Goal: Task Accomplishment & Management: Manage account settings

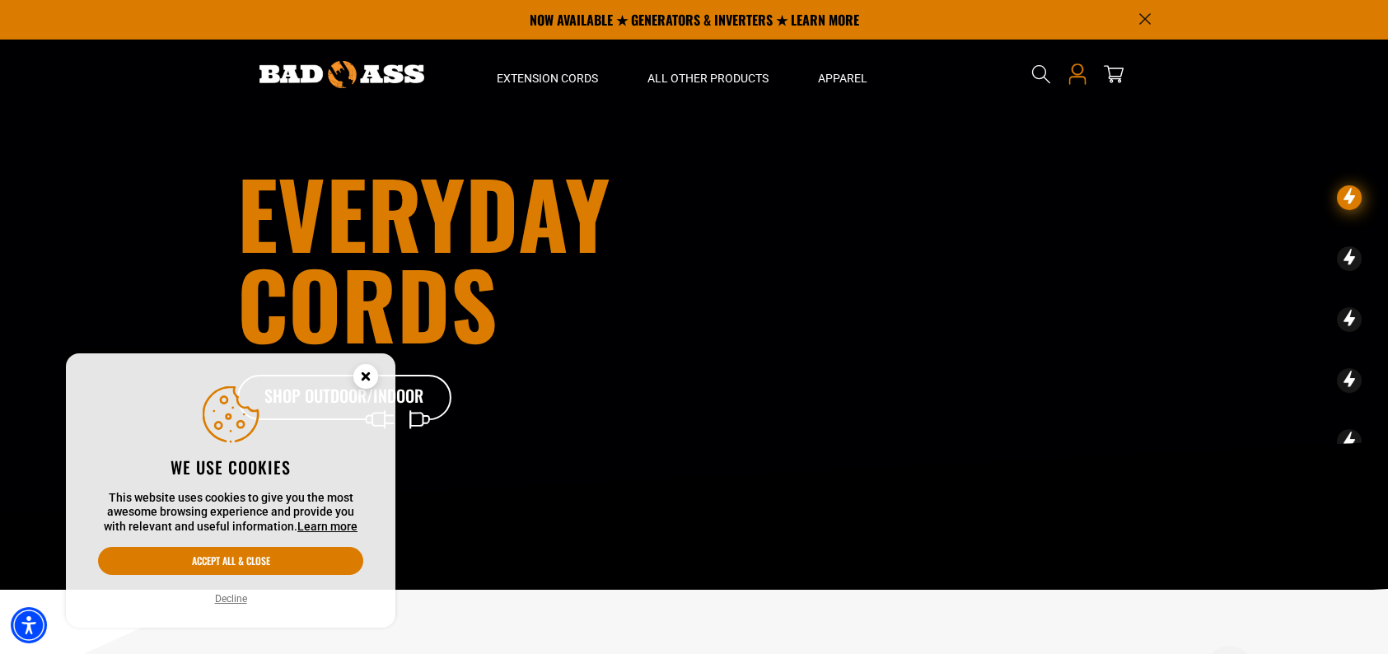
click at [1084, 81] on icon at bounding box center [1076, 81] width 17 height 8
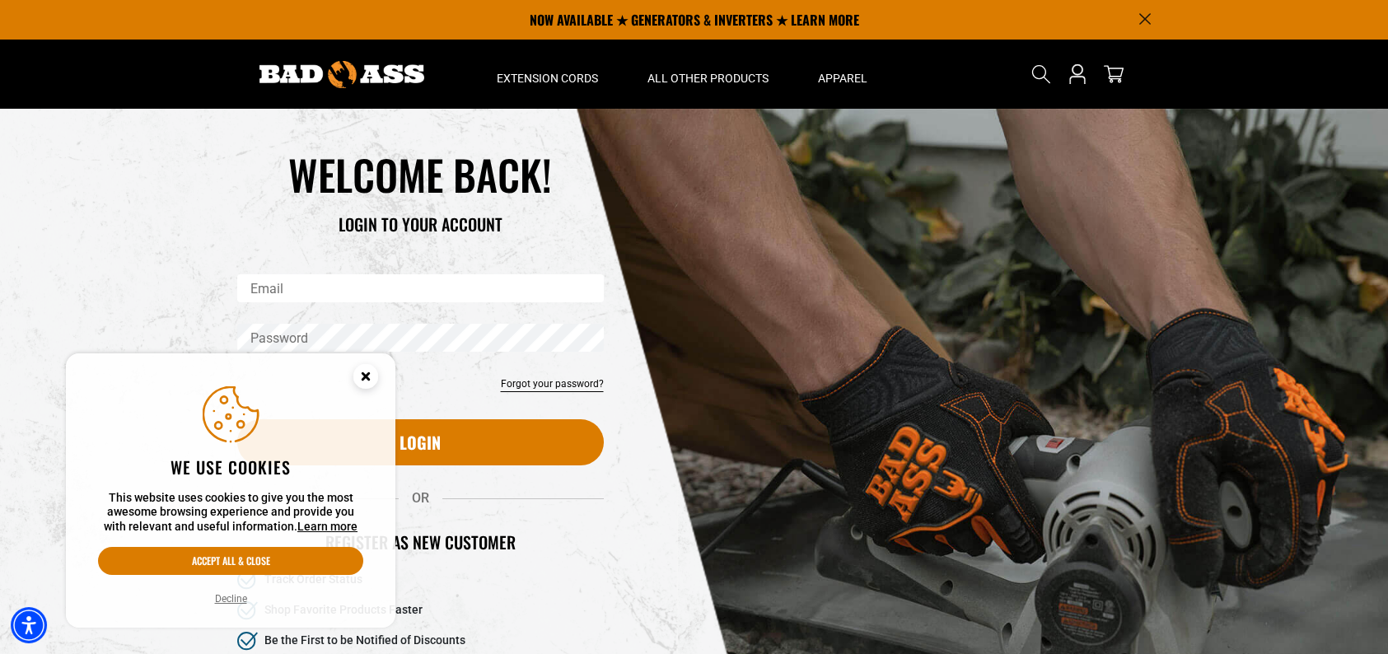
click at [1288, 410] on div "Reset your password Email Submit Cancel WELCOME BACK!" at bounding box center [694, 443] width 1388 height 668
click at [437, 282] on input "Email" at bounding box center [420, 288] width 367 height 28
